Goal: Task Accomplishment & Management: Complete application form

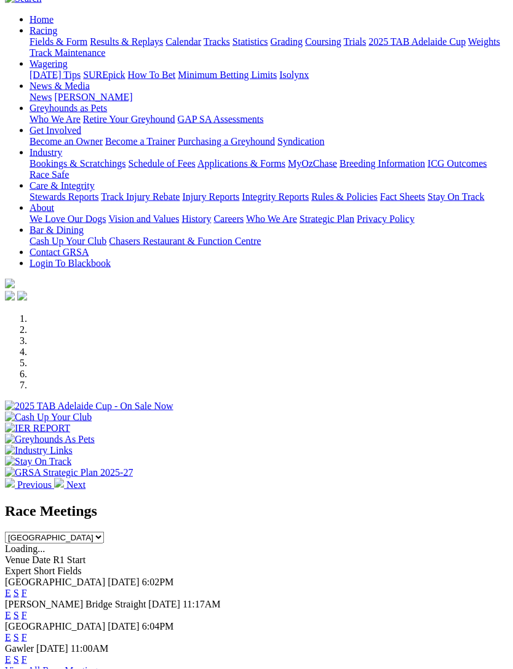
scroll to position [122, 0]
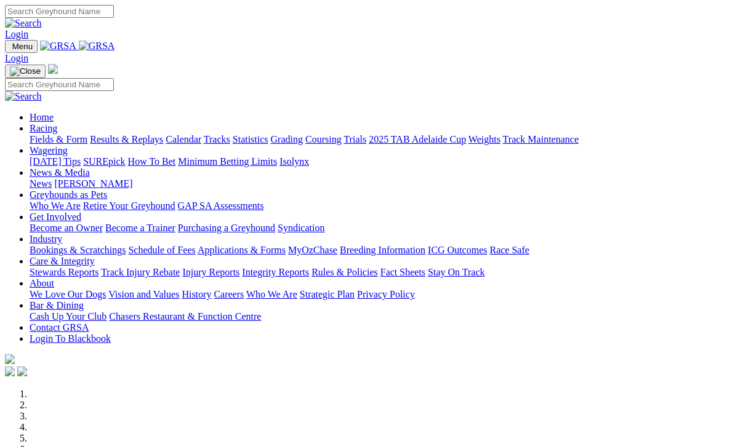
click at [57, 123] on link "Racing" at bounding box center [44, 128] width 28 height 10
click at [201, 134] on link "Calendar" at bounding box center [184, 139] width 36 height 10
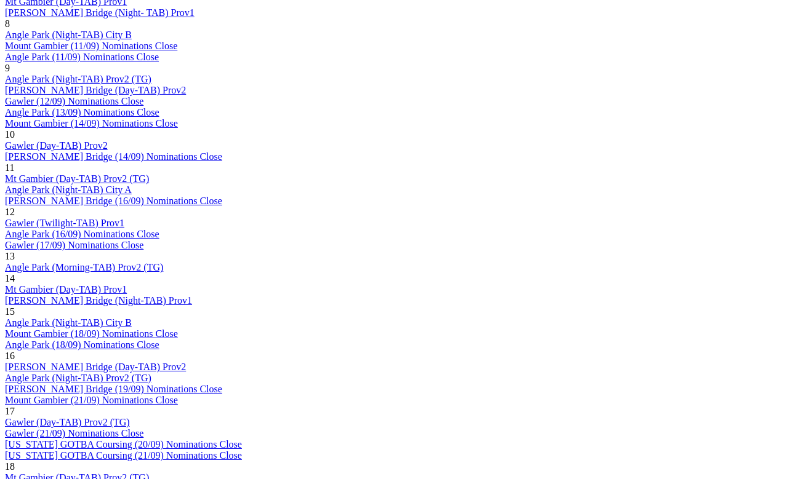
scroll to position [1076, 0]
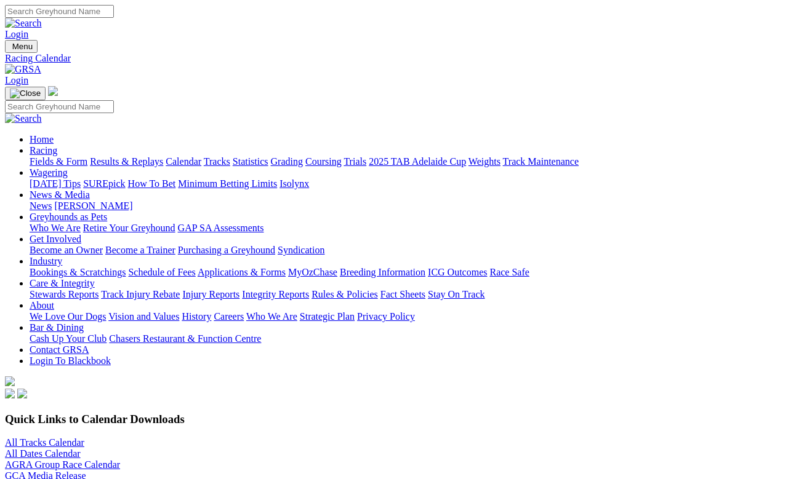
scroll to position [1104, 0]
